Goal: Transaction & Acquisition: Purchase product/service

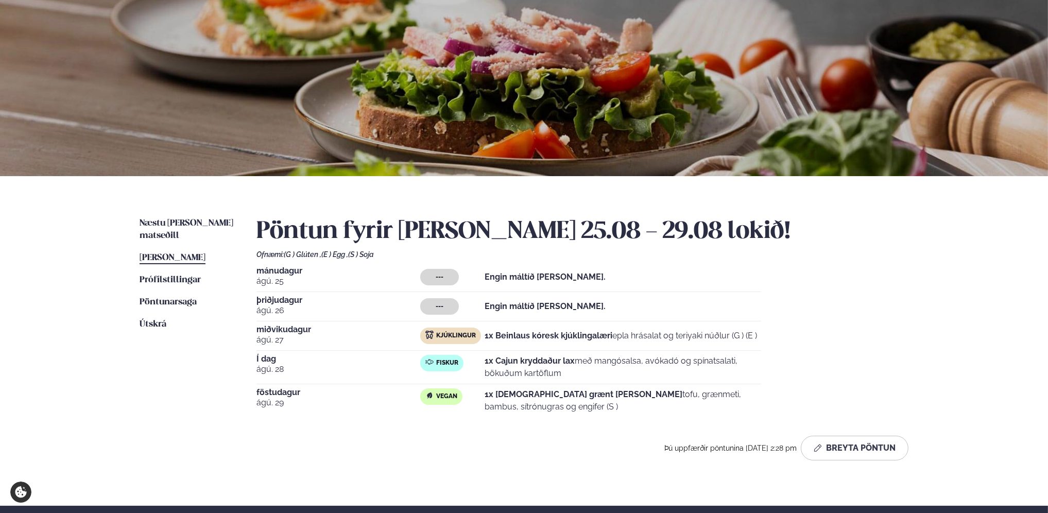
scroll to position [103, 0]
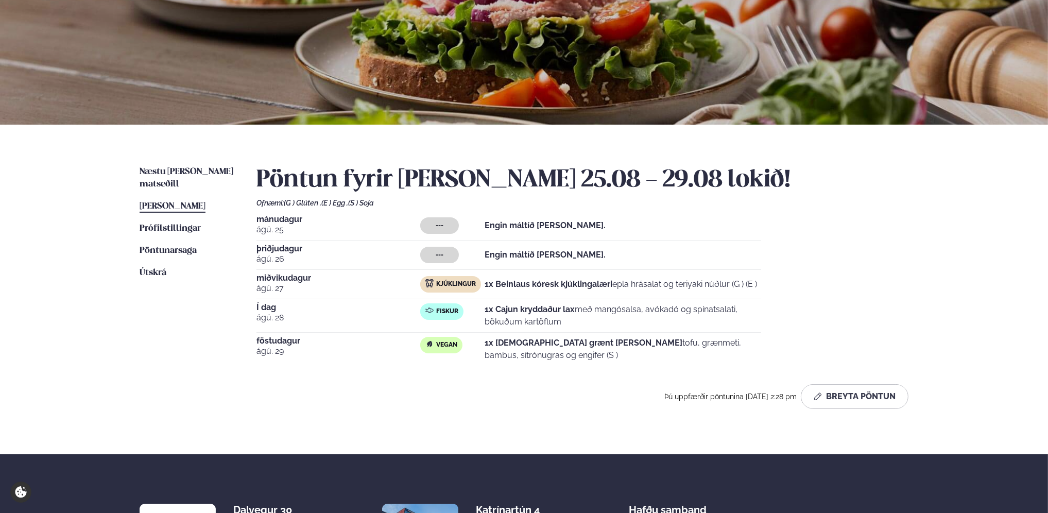
click at [527, 345] on strong "1x [DEMOGRAPHIC_DATA] grænt [PERSON_NAME]" at bounding box center [584, 343] width 198 height 10
click at [832, 391] on button "Breyta Pöntun" at bounding box center [855, 396] width 108 height 25
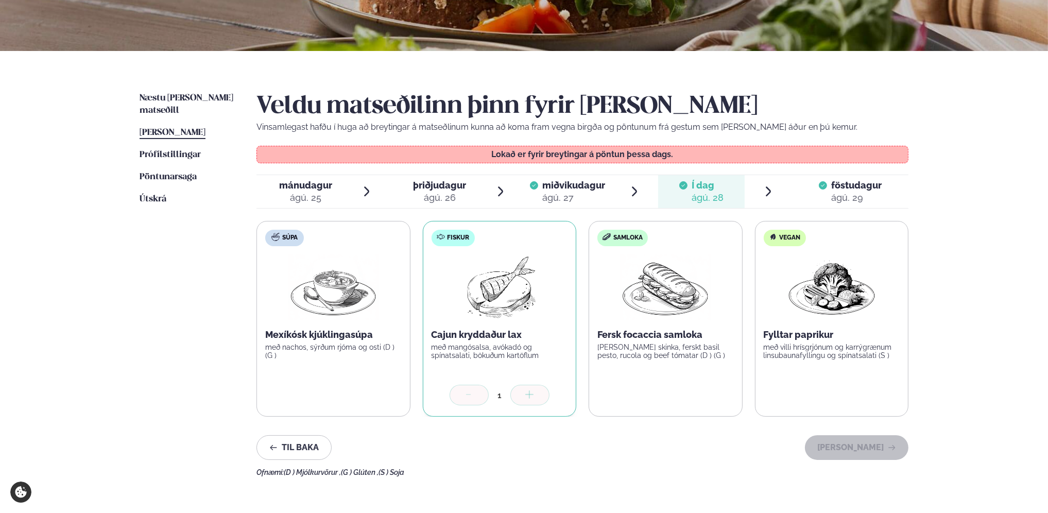
scroll to position [206, 0]
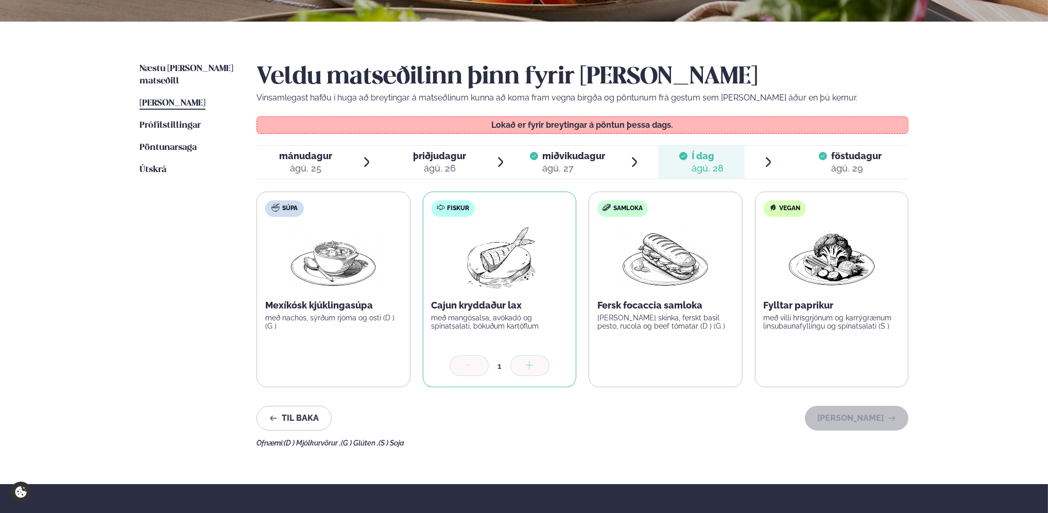
click at [816, 336] on label "Vegan Fylltar paprikur með villi hrísgrjónum og karrýgrænum linsubaunafyllingu …" at bounding box center [832, 290] width 154 height 196
click at [606, 321] on p "[PERSON_NAME] skinka, ferskt basil pesto, rucola og beef tómatar (D ) (G )" at bounding box center [665, 322] width 136 height 16
click at [795, 295] on label "Vegan Fylltar paprikur með villi hrísgrjónum og karrýgrænum linsubaunafyllingu …" at bounding box center [832, 290] width 154 height 196
click at [819, 295] on label "Vegan Fylltar paprikur með villi hrísgrjónum og karrýgrænum linsubaunafyllingu …" at bounding box center [832, 290] width 154 height 196
click at [705, 289] on img at bounding box center [665, 258] width 91 height 66
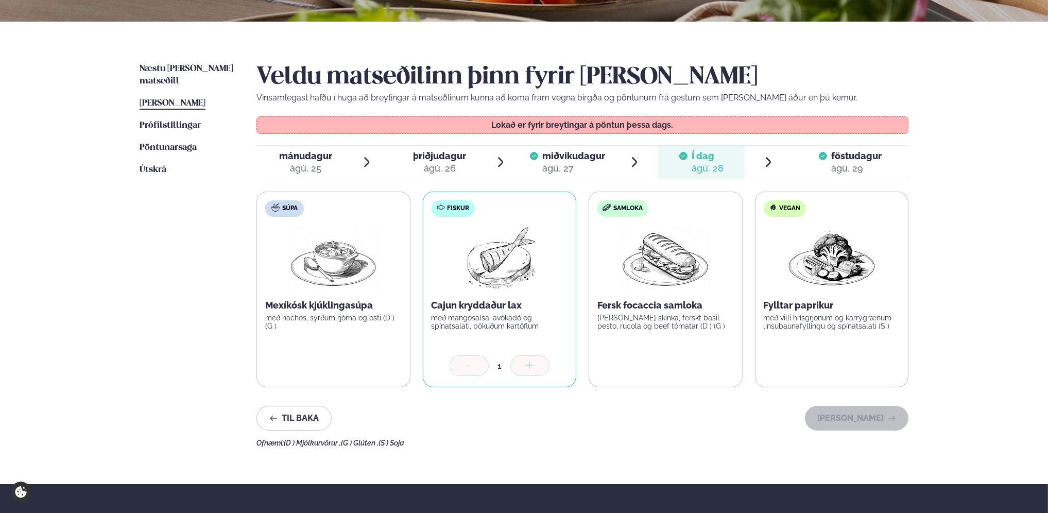
click at [545, 281] on label "Fiskur Cajun kryddaður lax með mangósalsa, avókadó og spínatsalati, bökuðum kar…" at bounding box center [500, 290] width 154 height 196
click at [709, 283] on img at bounding box center [665, 258] width 91 height 66
click at [798, 286] on img at bounding box center [831, 258] width 91 height 66
click at [645, 247] on img at bounding box center [665, 258] width 91 height 66
click at [791, 157] on ul "mánudagur mán. [DATE] þriðjudagur þri. [DATE] miðvikudagur mið. [DATE] Í dag Í …" at bounding box center [582, 162] width 652 height 33
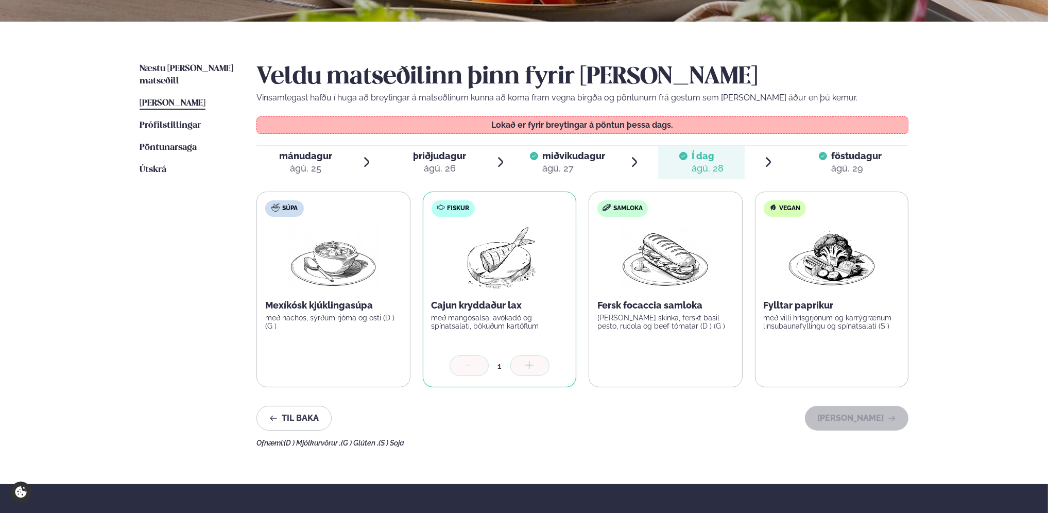
click at [831, 157] on span "föstudagur" at bounding box center [856, 155] width 50 height 11
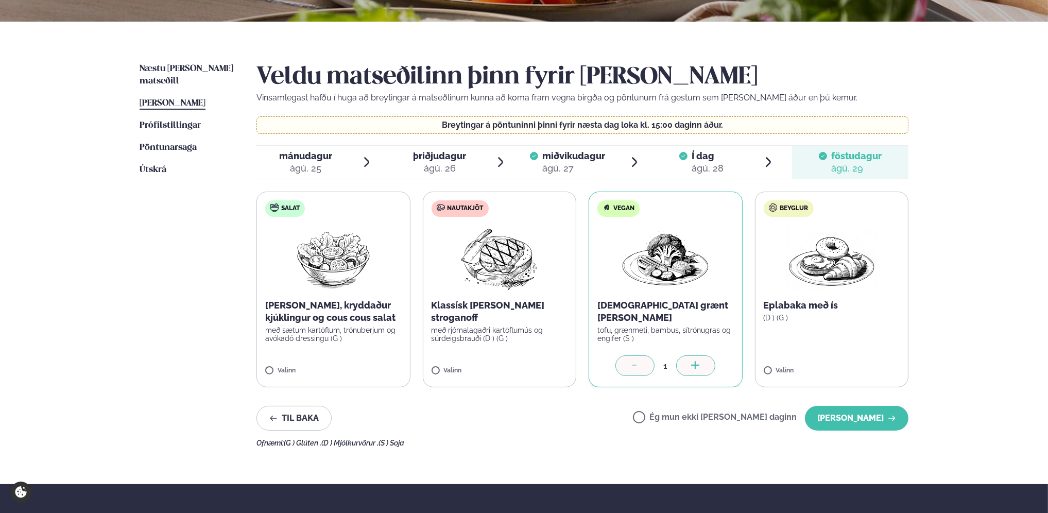
click at [641, 361] on div at bounding box center [634, 365] width 39 height 21
click at [677, 418] on label "Ég mun ekki [PERSON_NAME] daginn" at bounding box center [715, 418] width 164 height 11
click at [843, 416] on button "[PERSON_NAME]" at bounding box center [857, 418] width 104 height 25
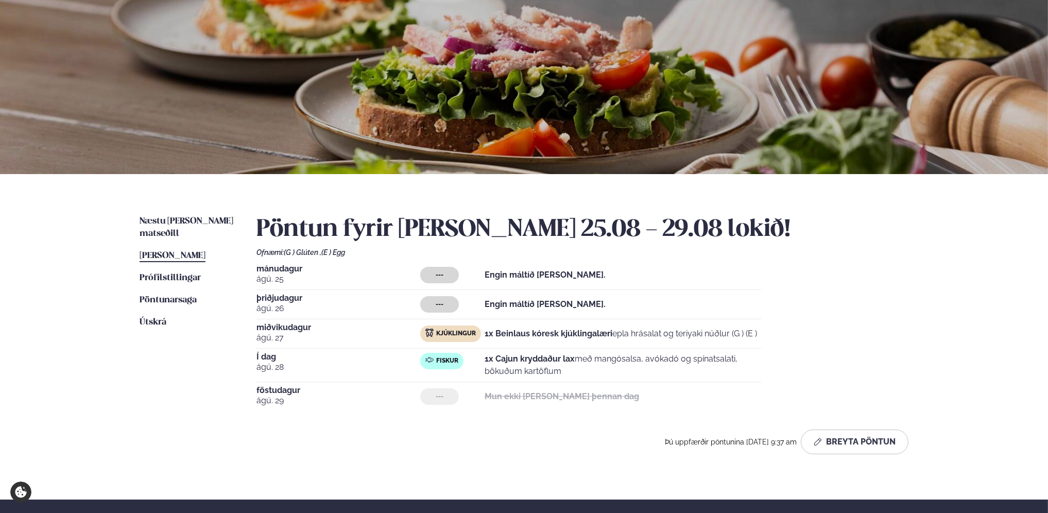
scroll to position [52, 0]
